Goal: Task Accomplishment & Management: Use online tool/utility

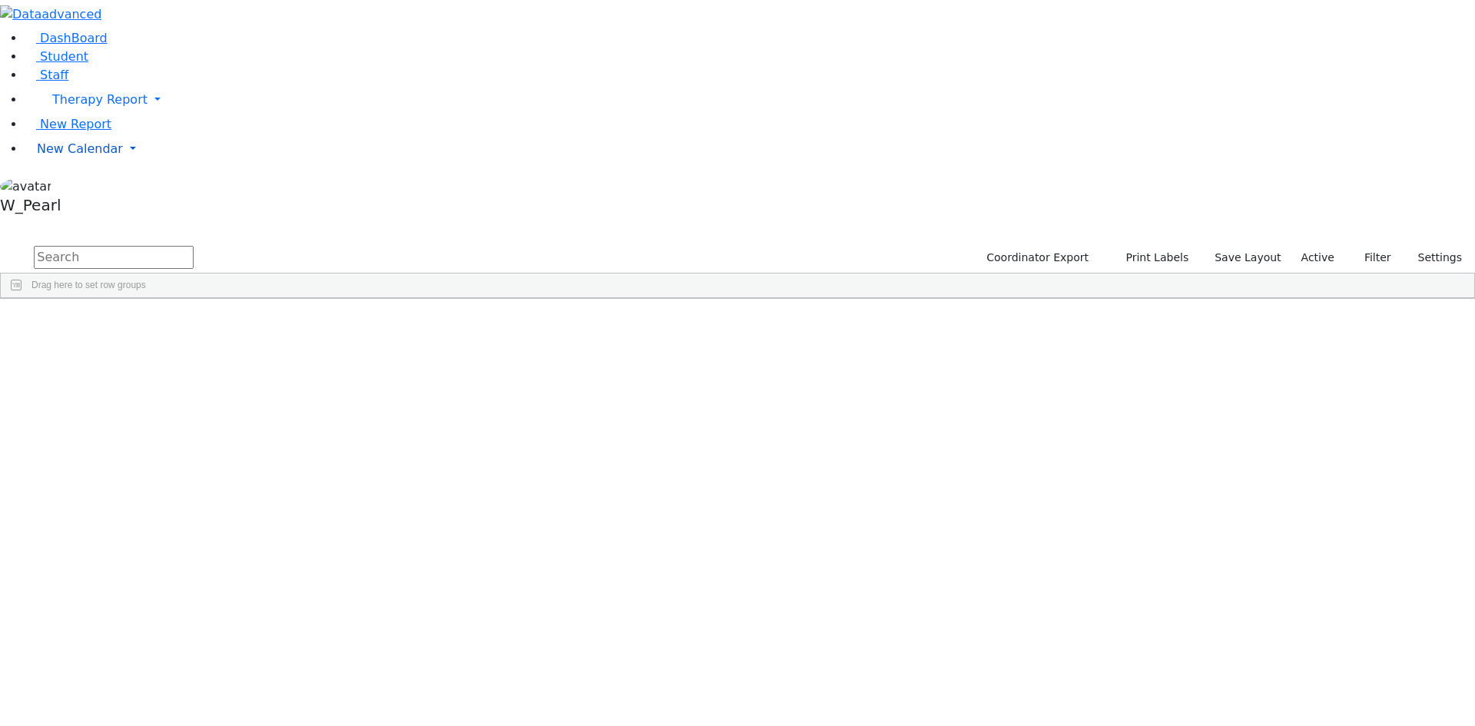
click at [68, 107] on span "New Calendar" at bounding box center [99, 99] width 95 height 15
click at [69, 187] on span "Calendar" at bounding box center [60, 179] width 55 height 15
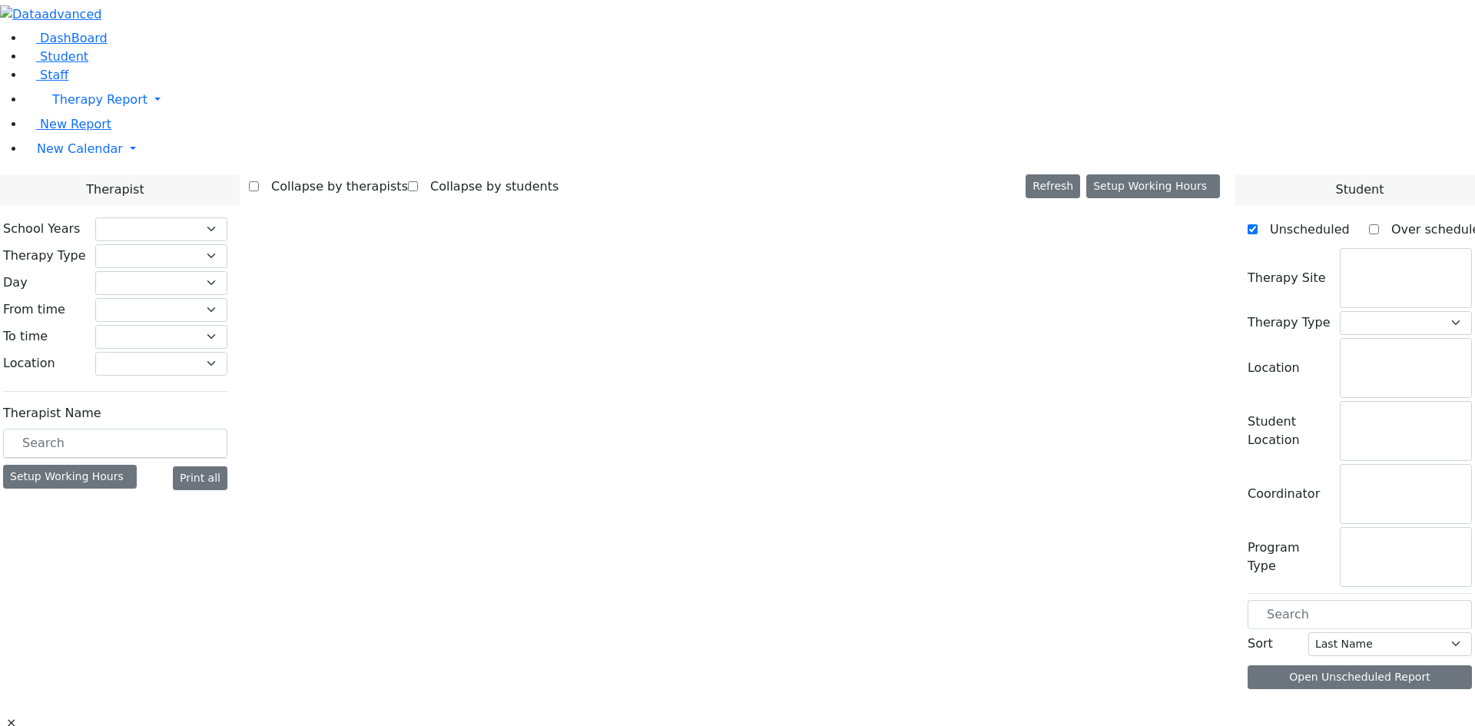
checkbox input "false"
select select "212"
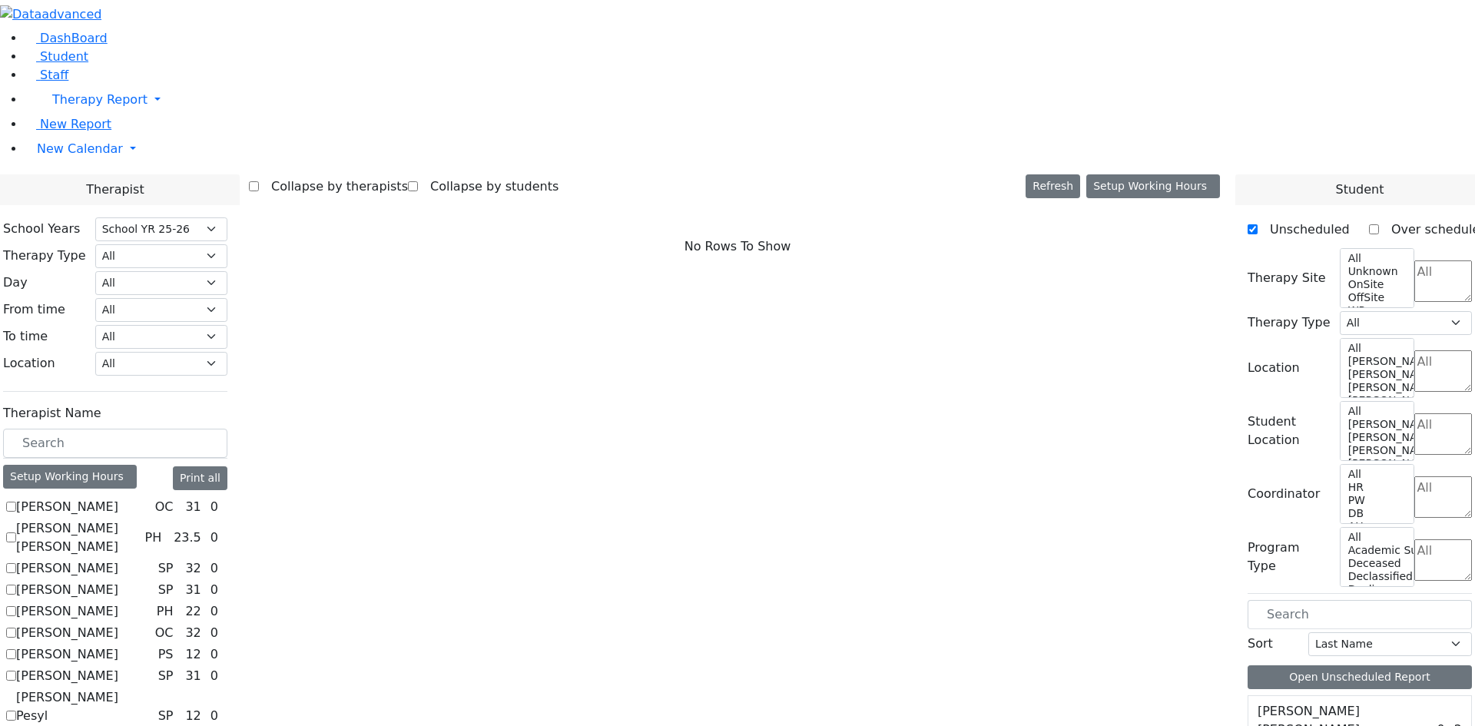
click at [118, 498] on label "[PERSON_NAME]" at bounding box center [67, 507] width 102 height 18
click at [16, 502] on input "[PERSON_NAME]" at bounding box center [11, 507] width 10 height 10
checkbox input "true"
select select "1"
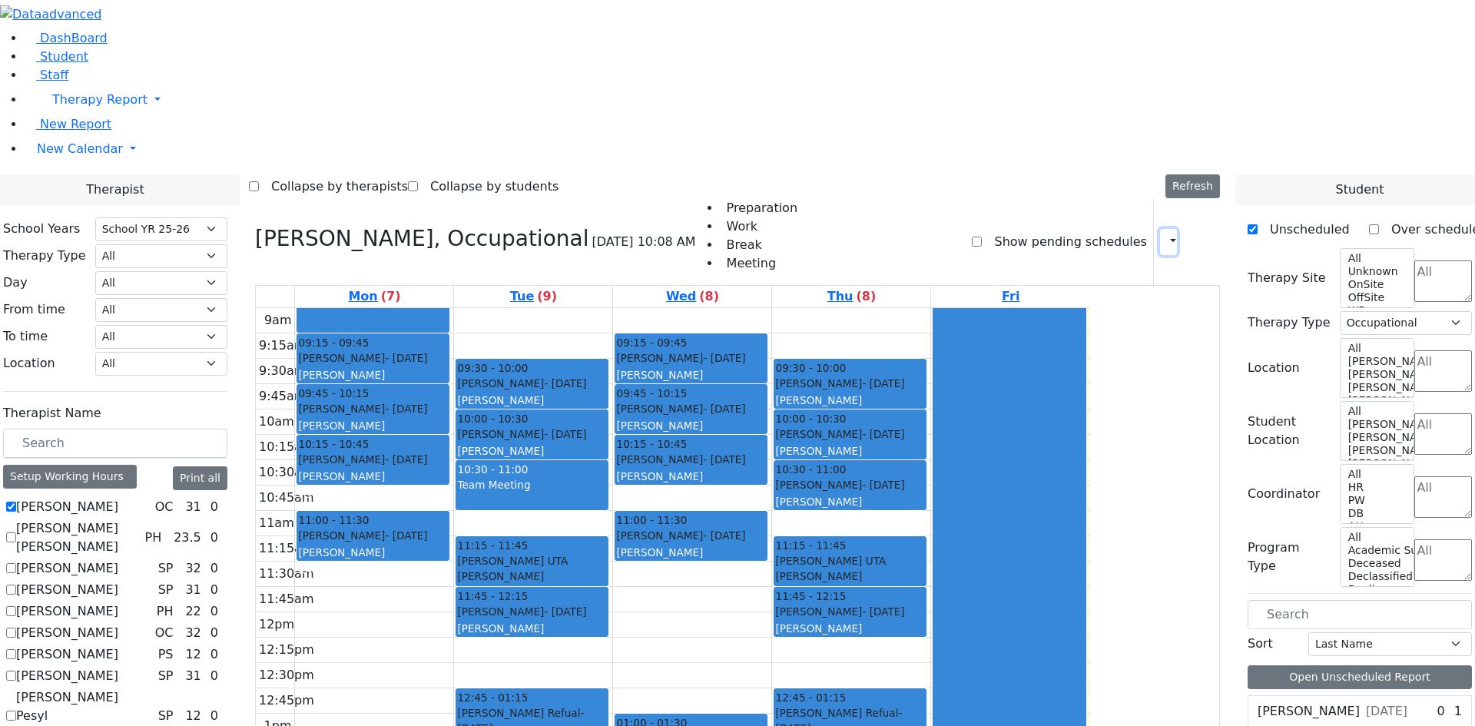
click at [1164, 234] on icon "button" at bounding box center [1164, 241] width 0 height 15
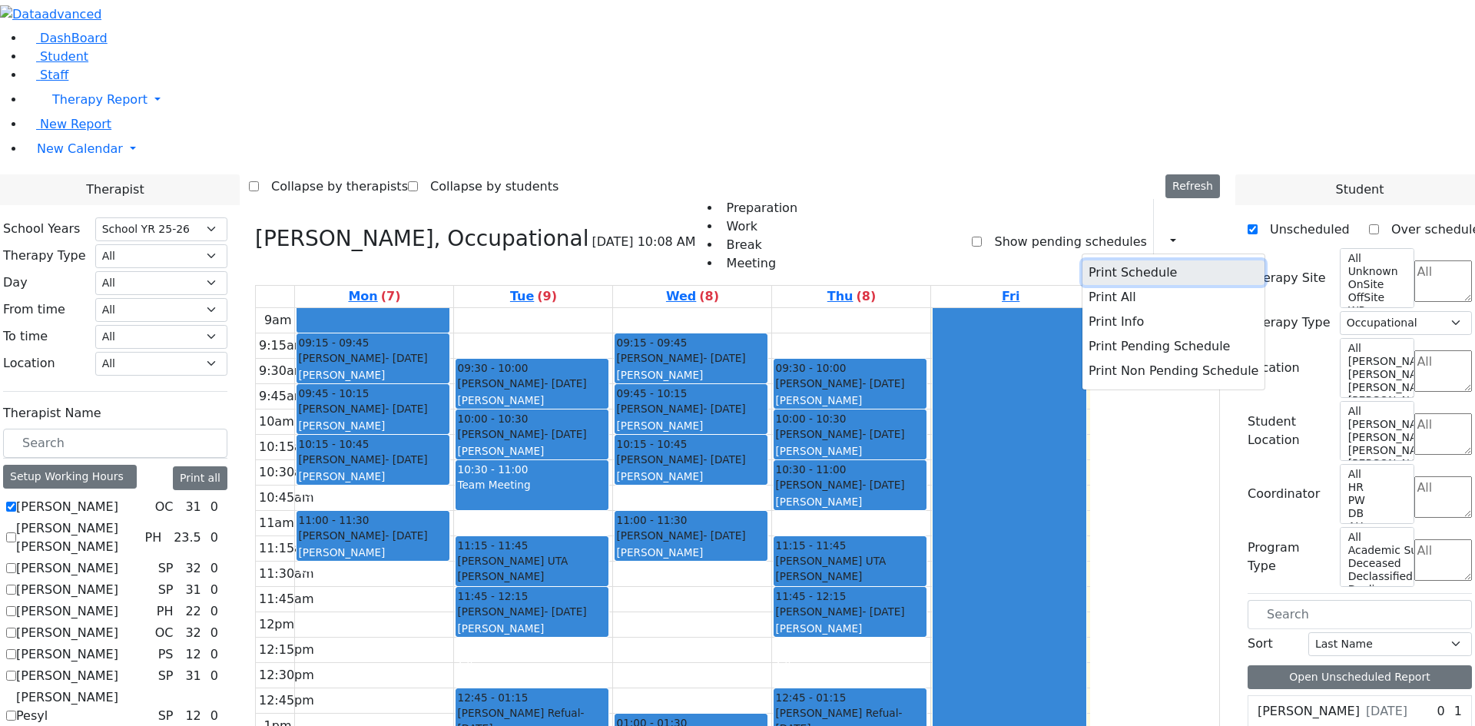
click at [1130, 261] on button "Print Schedule" at bounding box center [1174, 273] width 182 height 25
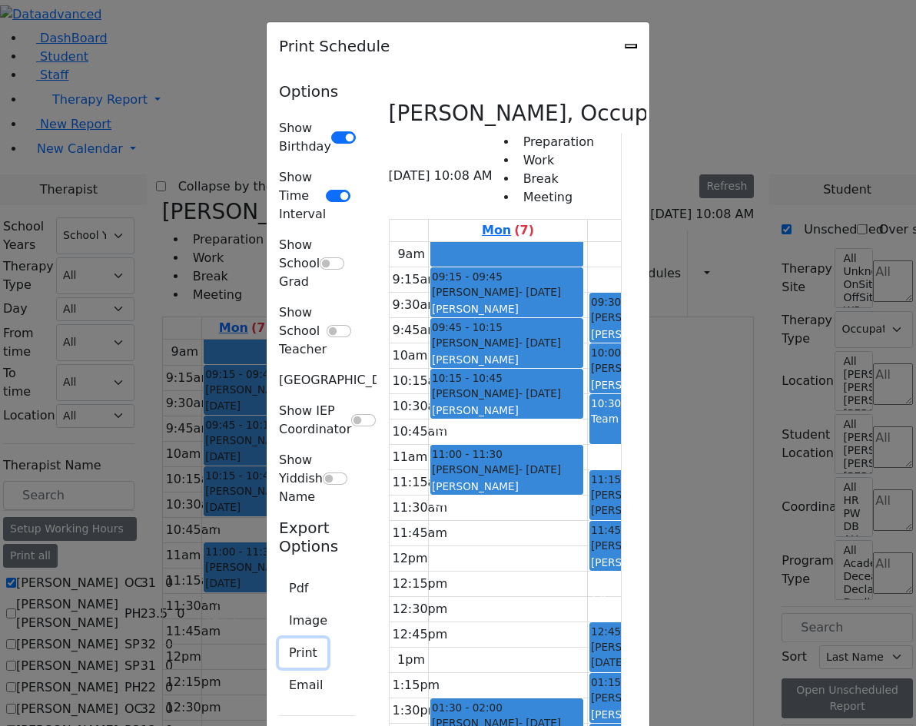
click at [279, 639] on button "Print" at bounding box center [303, 653] width 48 height 29
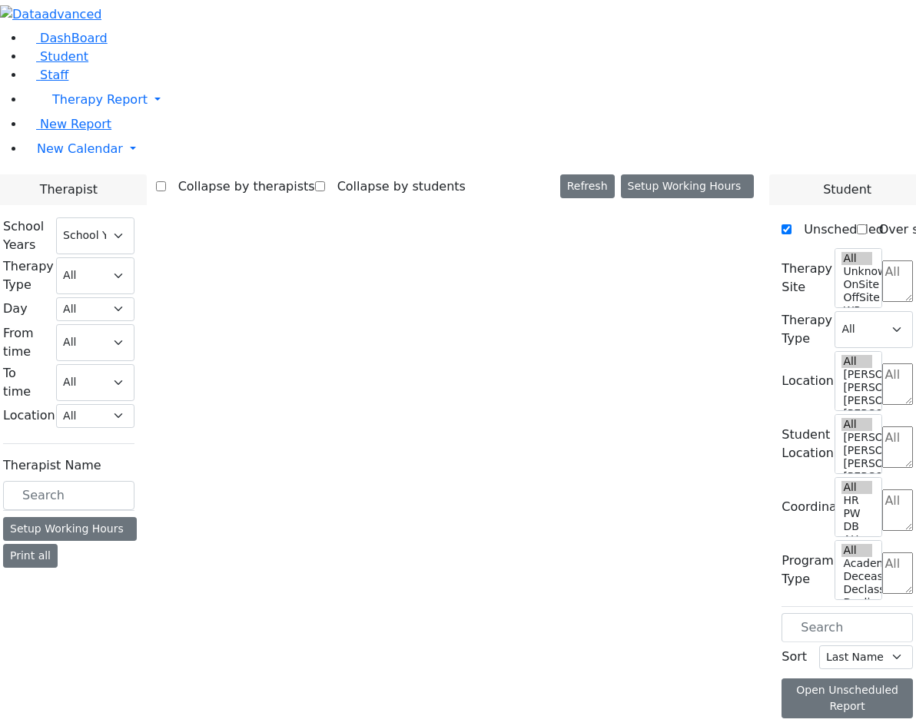
select select "212"
select select "1"
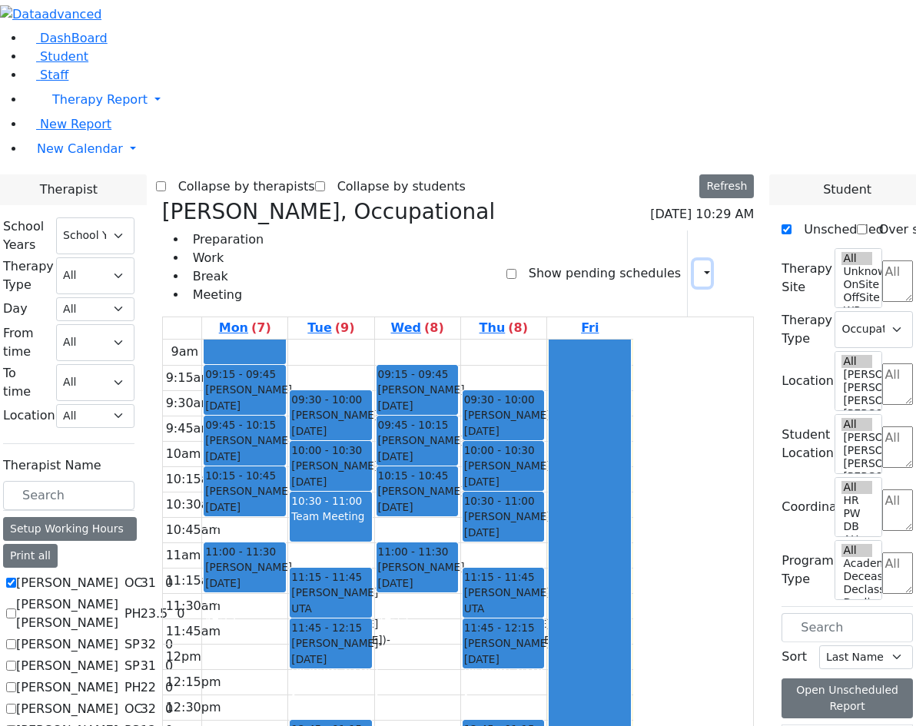
click at [694, 261] on button "button" at bounding box center [702, 274] width 17 height 26
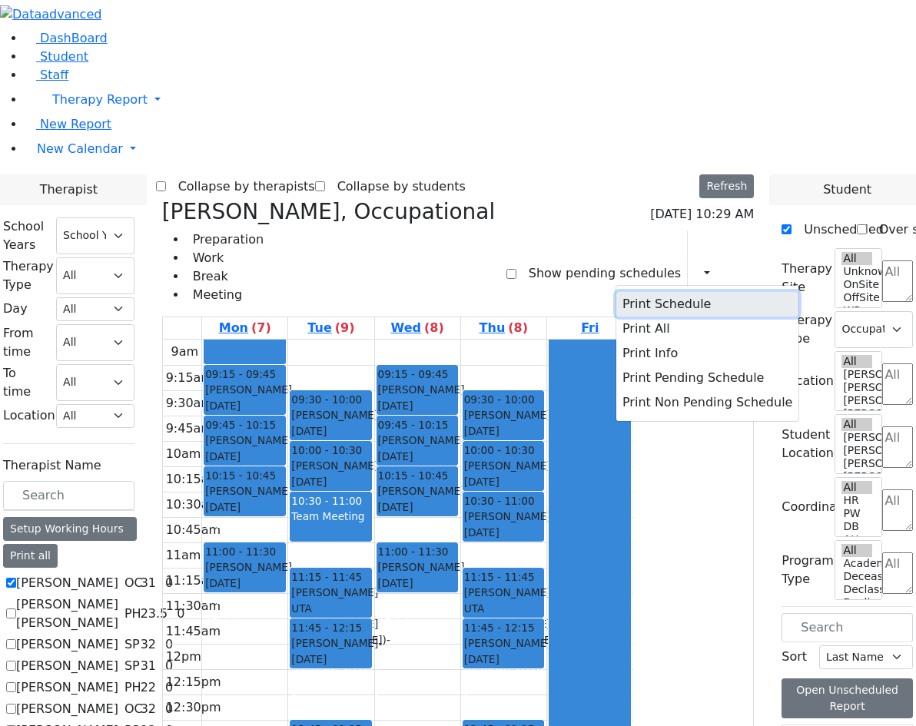
click at [643, 292] on button "Print Schedule" at bounding box center [707, 304] width 182 height 25
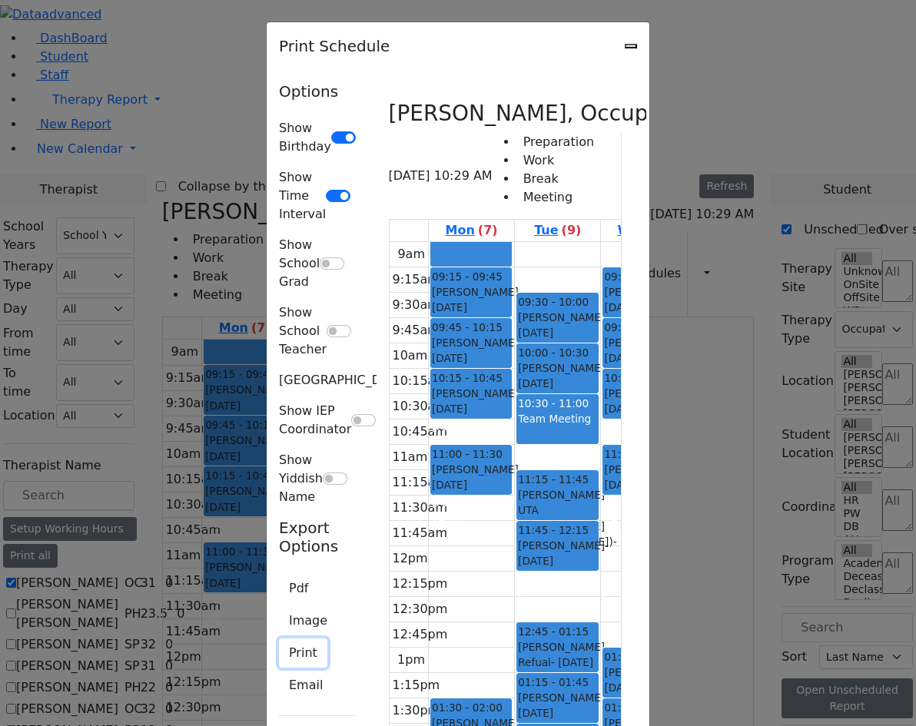
click at [279, 639] on button "Print" at bounding box center [303, 653] width 48 height 29
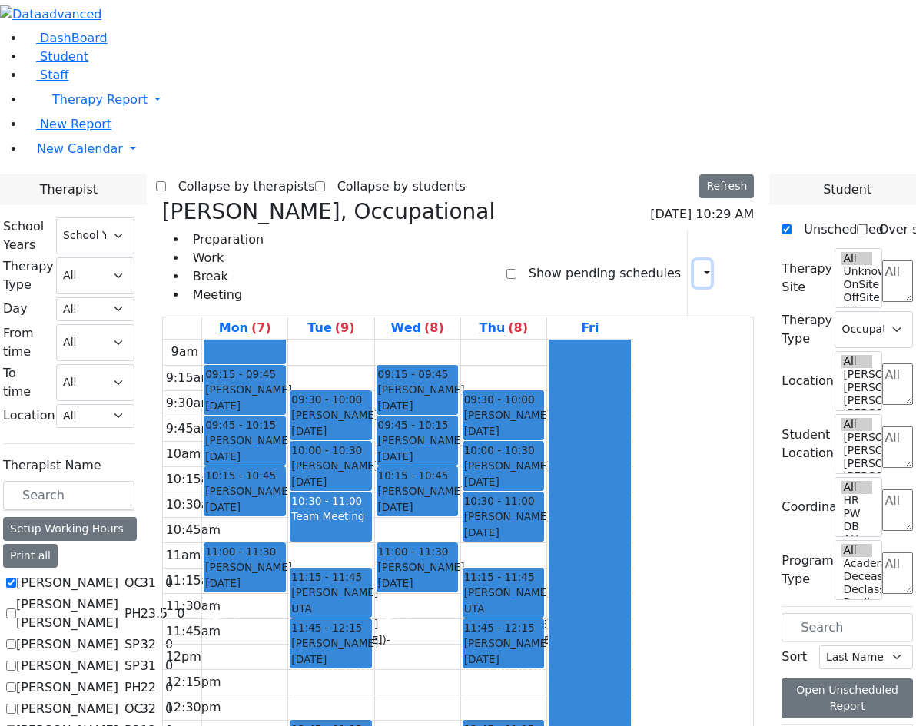
click at [695, 261] on button "button" at bounding box center [702, 274] width 17 height 26
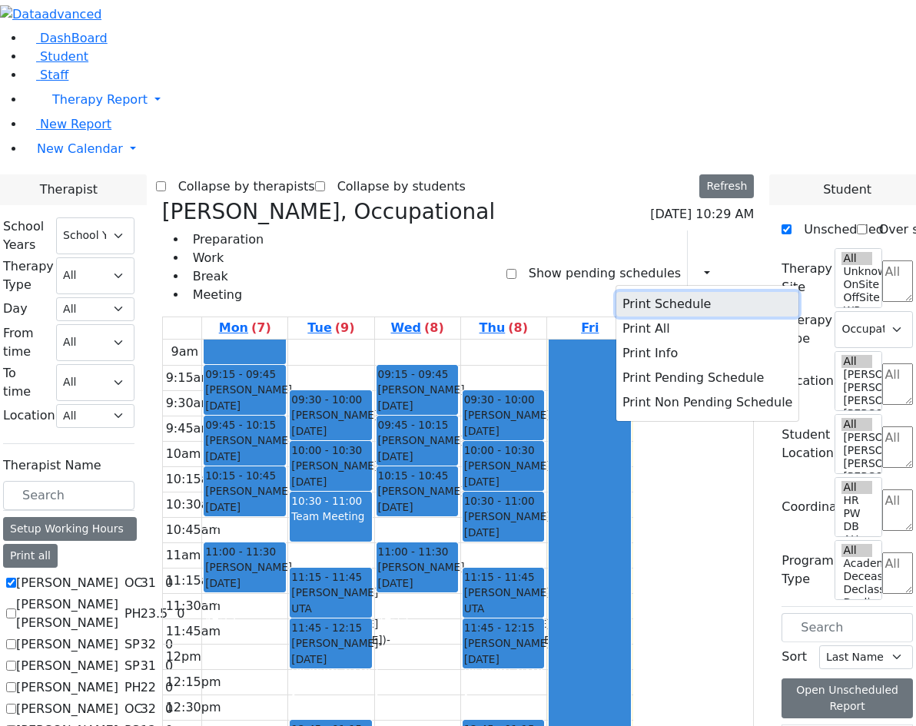
click at [656, 292] on button "Print Schedule" at bounding box center [707, 304] width 182 height 25
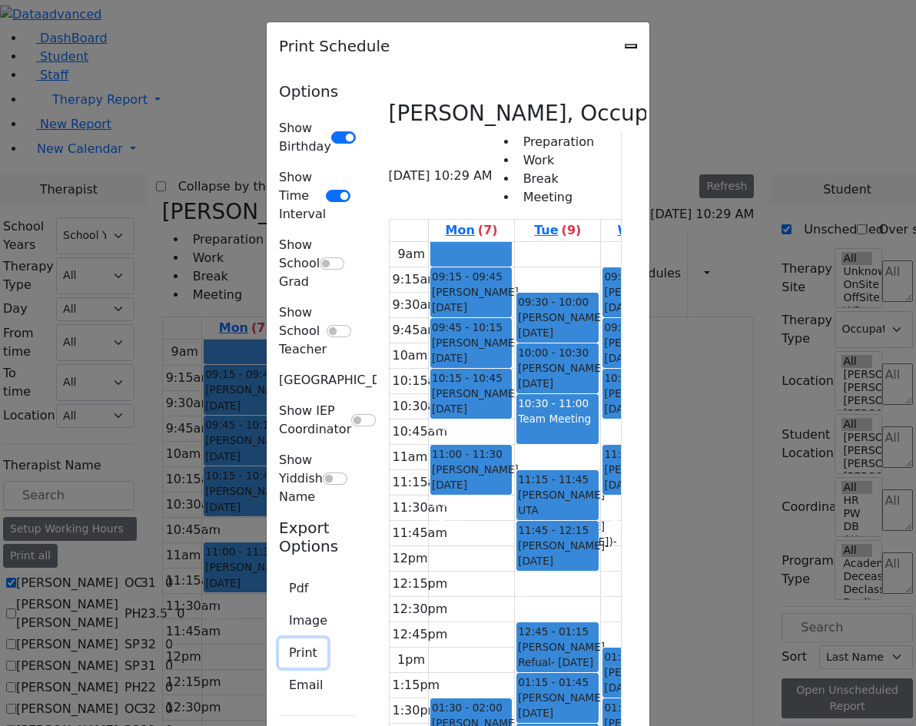
click at [279, 639] on button "Print" at bounding box center [303, 653] width 48 height 29
